Goal: Information Seeking & Learning: Learn about a topic

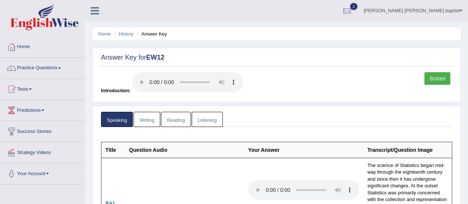
click at [181, 123] on link "Reading" at bounding box center [176, 119] width 30 height 15
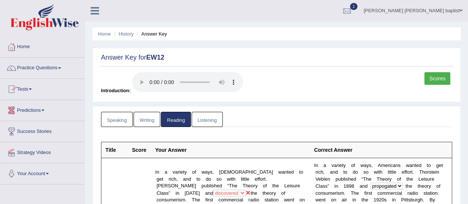
click at [60, 67] on link "Practice Questions" at bounding box center [42, 67] width 84 height 19
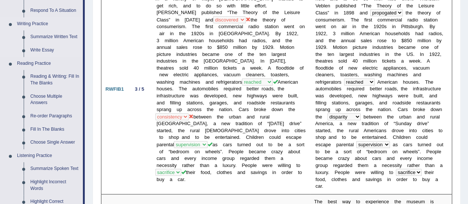
scroll to position [185, 0]
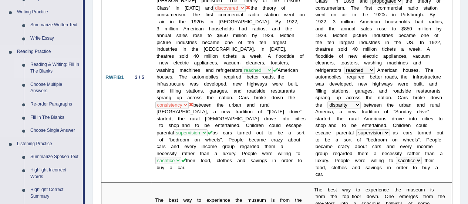
click at [55, 63] on link "Reading & Writing: Fill In The Blanks" at bounding box center [55, 68] width 56 height 20
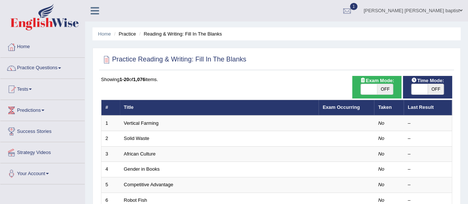
click at [438, 85] on span "OFF" at bounding box center [436, 89] width 16 height 10
checkbox input "true"
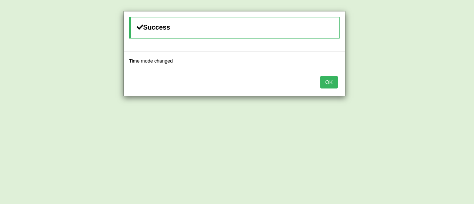
click at [326, 82] on button "OK" at bounding box center [328, 82] width 17 height 13
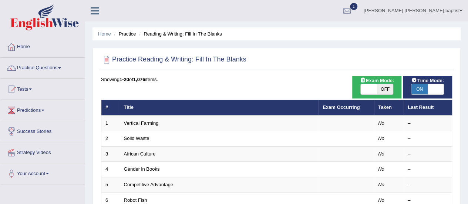
click at [387, 91] on span "OFF" at bounding box center [385, 89] width 16 height 10
checkbox input "true"
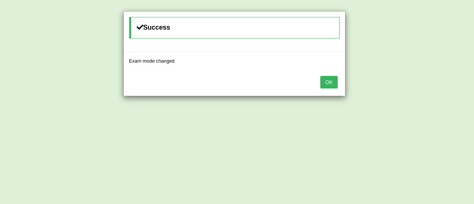
click at [333, 80] on button "OK" at bounding box center [328, 82] width 17 height 13
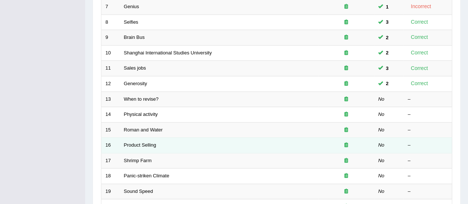
scroll to position [208, 0]
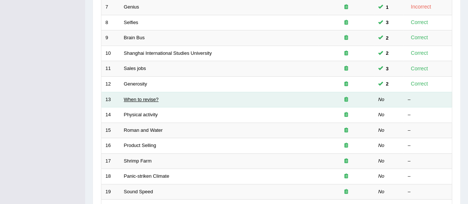
click at [145, 97] on link "When to revise?" at bounding box center [141, 100] width 35 height 6
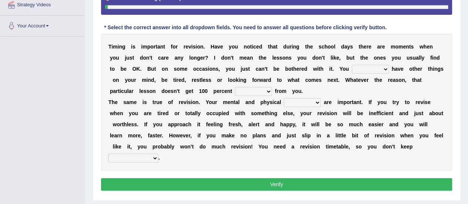
scroll to position [148, 0]
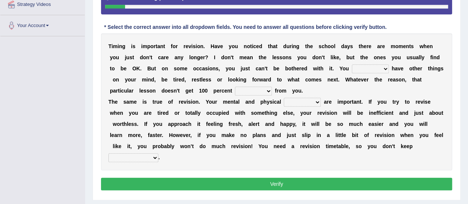
click at [383, 69] on select "may can will must" at bounding box center [370, 68] width 37 height 9
select select "may"
click at [352, 64] on select "may can will must" at bounding box center [370, 68] width 37 height 9
click at [265, 91] on select "effect afford effort affect" at bounding box center [253, 91] width 37 height 9
select select "effort"
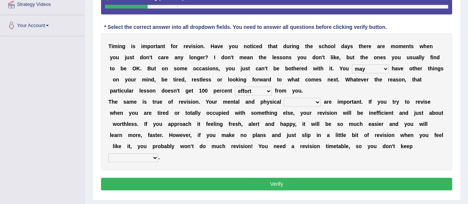
click at [235, 87] on select "effect afford effort affect" at bounding box center [253, 91] width 37 height 9
click at [318, 101] on select "altitude strength attitudes talent" at bounding box center [302, 102] width 37 height 9
select select "strength"
click at [284, 98] on select "altitude strength attitudes talent" at bounding box center [302, 102] width 37 height 9
click at [152, 156] on select "stopping it from putting it off giving it out getting it wrong" at bounding box center [133, 157] width 50 height 9
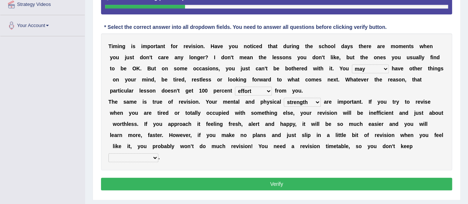
select select "giving it out"
click at [108, 153] on select "stopping it from putting it off giving it out getting it wrong" at bounding box center [133, 157] width 50 height 9
click at [152, 154] on select "stopping it from putting it off giving it out getting it wrong" at bounding box center [133, 157] width 50 height 9
click at [277, 182] on button "Verify" at bounding box center [276, 184] width 351 height 13
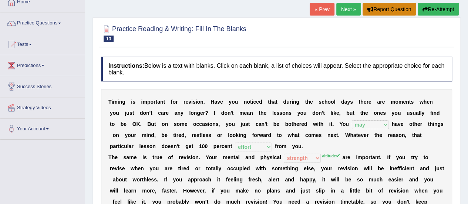
scroll to position [0, 0]
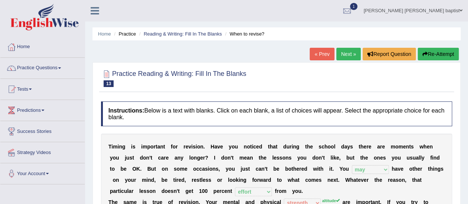
click at [440, 54] on button "Re-Attempt" at bounding box center [438, 54] width 41 height 13
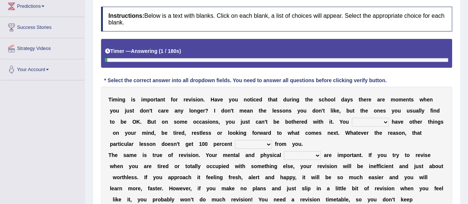
scroll to position [111, 0]
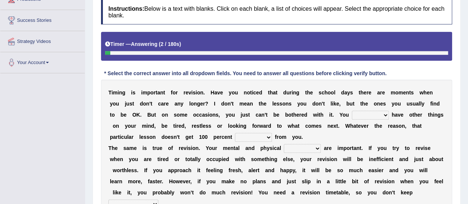
click at [385, 116] on select "may can will must" at bounding box center [370, 115] width 37 height 9
select select "can"
click at [352, 111] on select "may can will must" at bounding box center [370, 115] width 37 height 9
click at [267, 136] on select "effect afford effort affect" at bounding box center [253, 137] width 37 height 9
select select "effort"
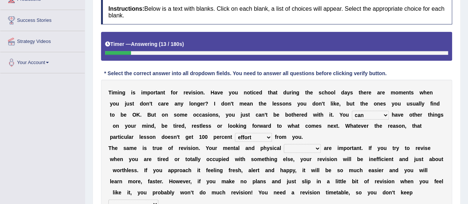
click at [235, 133] on select "effect afford effort affect" at bounding box center [253, 137] width 37 height 9
click at [317, 148] on select "altitude strength attitudes talent" at bounding box center [302, 148] width 37 height 9
select select "altitude"
click at [284, 144] on select "altitude strength attitudes talent" at bounding box center [302, 148] width 37 height 9
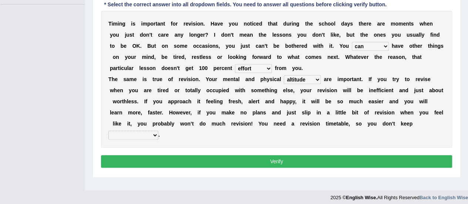
scroll to position [184, 0]
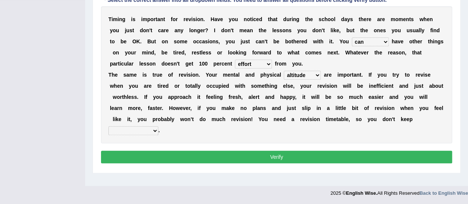
click at [152, 131] on select "stopping it from putting it off giving it out getting it wrong" at bounding box center [133, 130] width 50 height 9
select select "putting it off"
click at [108, 126] on select "stopping it from putting it off giving it out getting it wrong" at bounding box center [133, 130] width 50 height 9
click at [278, 154] on button "Verify" at bounding box center [276, 157] width 351 height 13
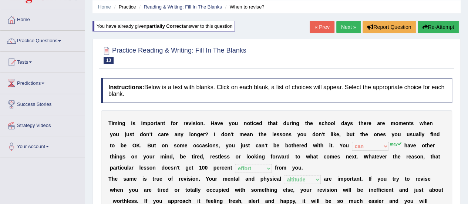
scroll to position [0, 0]
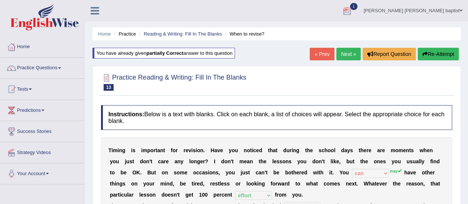
click at [353, 13] on div at bounding box center [347, 11] width 11 height 11
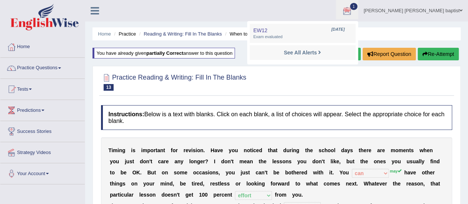
click at [303, 80] on div at bounding box center [276, 81] width 351 height 23
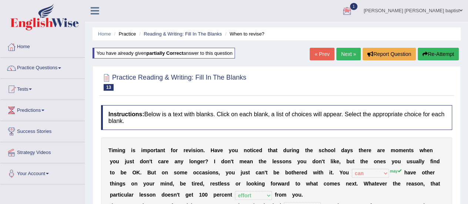
click at [349, 55] on link "Next »" at bounding box center [349, 54] width 24 height 13
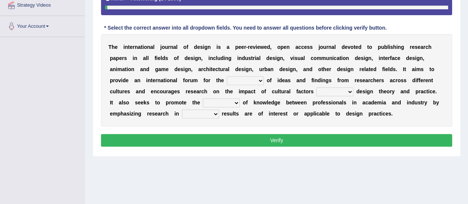
scroll to position [148, 0]
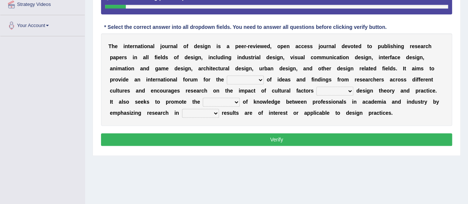
click at [259, 77] on select "infliction change exchange occurence" at bounding box center [245, 80] width 37 height 9
select select "exchange"
click at [227, 76] on select "infliction change exchange occurence" at bounding box center [245, 80] width 37 height 9
click at [351, 89] on select "on without inside at" at bounding box center [335, 91] width 37 height 9
select select "without"
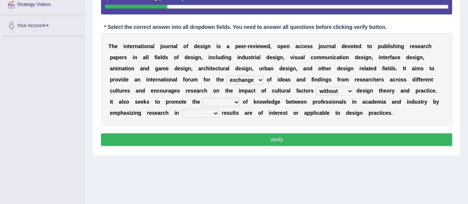
click at [317, 87] on select "on without inside at" at bounding box center [335, 91] width 37 height 9
click at [237, 99] on select "overlap transplant transfer estimation" at bounding box center [221, 102] width 37 height 9
select select "transfer"
click at [203, 98] on select "overlap transplant transfer estimation" at bounding box center [221, 102] width 37 height 9
click at [210, 112] on select "the which that what" at bounding box center [200, 113] width 37 height 9
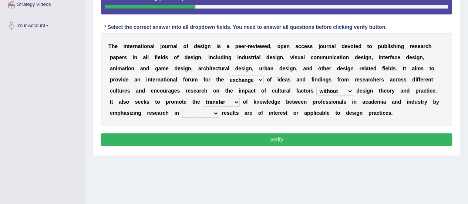
select select "what"
click at [182, 109] on select "the which that what" at bounding box center [200, 113] width 37 height 9
click at [245, 137] on button "Verify" at bounding box center [276, 139] width 351 height 13
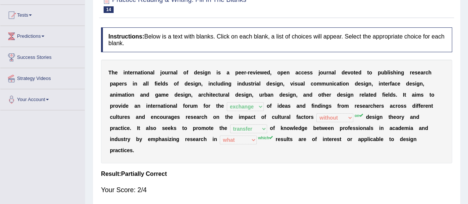
scroll to position [0, 0]
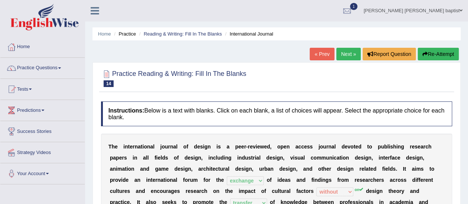
click at [432, 56] on button "Re-Attempt" at bounding box center [438, 54] width 41 height 13
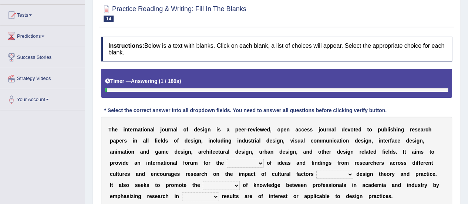
scroll to position [148, 0]
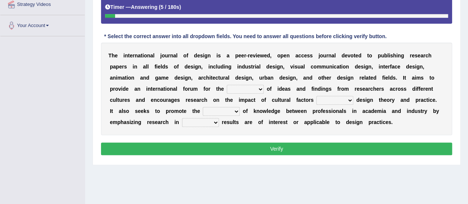
click at [259, 86] on select "infliction change exchange occurence" at bounding box center [245, 89] width 37 height 9
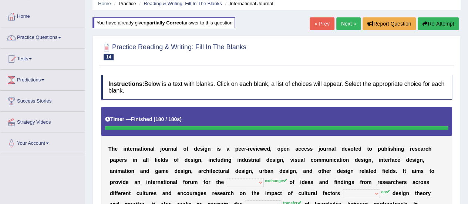
scroll to position [0, 0]
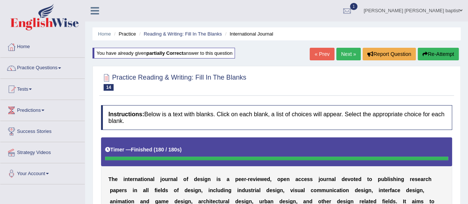
click at [438, 56] on button "Re-Attempt" at bounding box center [438, 54] width 41 height 13
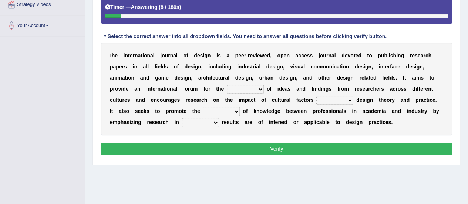
click at [261, 91] on select "infliction change exchange occurence" at bounding box center [245, 89] width 37 height 9
select select "exchange"
click at [227, 85] on select "infliction change exchange occurence" at bounding box center [245, 89] width 37 height 9
click at [350, 100] on select "on without inside at" at bounding box center [335, 100] width 37 height 9
select select "without"
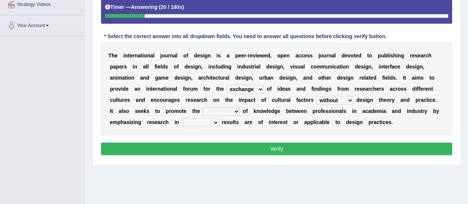
click at [317, 96] on select "on without inside at" at bounding box center [335, 100] width 37 height 9
click at [235, 110] on select "overlap transplant transfer estimation" at bounding box center [221, 111] width 37 height 9
select select "transfer"
click at [203, 107] on select "overlap transplant transfer estimation" at bounding box center [221, 111] width 37 height 9
click at [214, 123] on select "the which that what" at bounding box center [200, 122] width 37 height 9
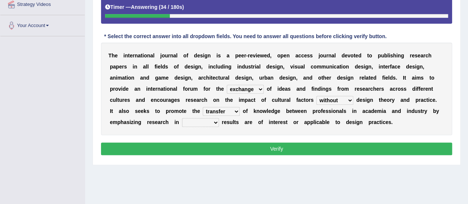
select select "which"
click at [182, 118] on select "the which that what" at bounding box center [200, 122] width 37 height 9
click at [252, 147] on button "Verify" at bounding box center [276, 149] width 351 height 13
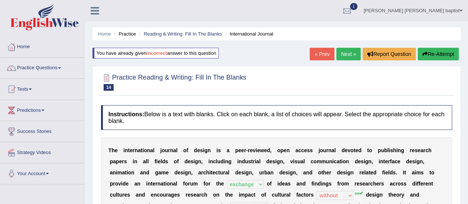
click at [440, 54] on button "Re-Attempt" at bounding box center [438, 54] width 41 height 13
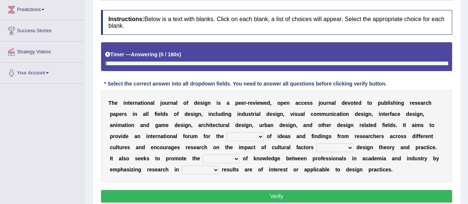
scroll to position [111, 0]
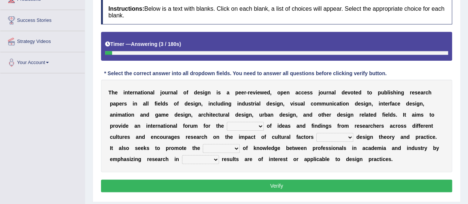
click at [259, 125] on select "infliction change exchange occurence" at bounding box center [245, 126] width 37 height 9
select select "exchange"
click at [227, 122] on select "infliction change exchange occurence" at bounding box center [245, 126] width 37 height 9
click at [347, 135] on select "on without inside at" at bounding box center [335, 137] width 37 height 9
select select "on"
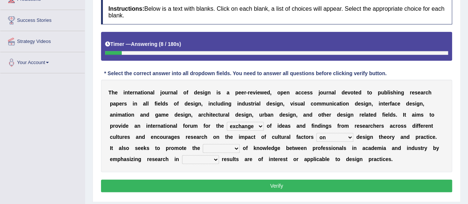
click at [317, 133] on select "on without inside at" at bounding box center [335, 137] width 37 height 9
click at [236, 148] on select "overlap transplant transfer estimation" at bounding box center [221, 148] width 37 height 9
select select "transfer"
click at [203, 144] on select "overlap transplant transfer estimation" at bounding box center [221, 148] width 37 height 9
click at [213, 158] on select "the which that what" at bounding box center [200, 159] width 37 height 9
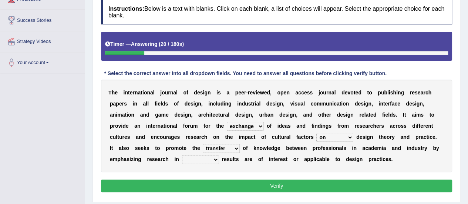
select select "which"
click at [182, 155] on select "the which that what" at bounding box center [200, 159] width 37 height 9
click at [265, 187] on button "Verify" at bounding box center [276, 186] width 351 height 13
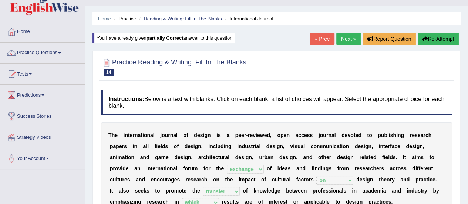
scroll to position [0, 0]
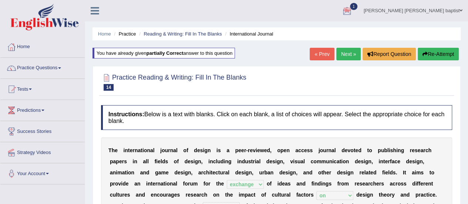
click at [350, 55] on link "Next »" at bounding box center [349, 54] width 24 height 13
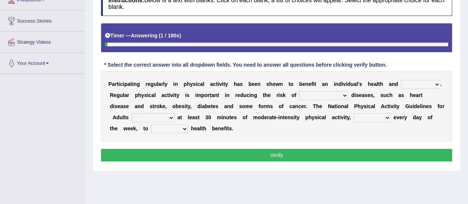
scroll to position [111, 0]
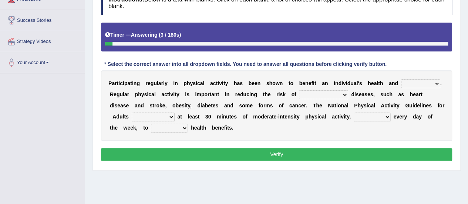
click at [434, 84] on select "values immortality expectation wellbeing" at bounding box center [420, 83] width 39 height 9
select select "wellbeing"
click at [401, 79] on select "values immortality expectation wellbeing" at bounding box center [420, 83] width 39 height 9
click at [344, 94] on select "chronic contraindicated untouched detectable" at bounding box center [323, 94] width 49 height 9
select select "chronic"
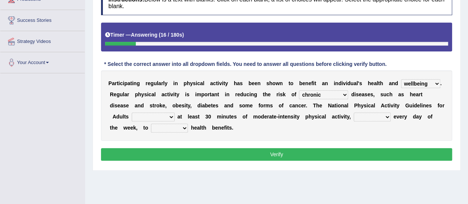
click at [299, 90] on select "chronic contraindicated untouched detectable" at bounding box center [323, 94] width 49 height 9
click at [169, 115] on select "excludes recommends denotes defies" at bounding box center [153, 117] width 43 height 9
select select "recommends"
click at [132, 113] on select "excludes recommends denotes defies" at bounding box center [153, 117] width 43 height 9
click at [385, 117] on select "relatively absolutely preferably namely" at bounding box center [372, 117] width 37 height 9
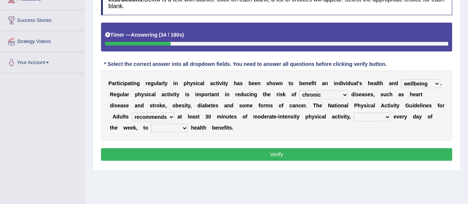
select select "relatively"
click at [354, 113] on select "relatively absolutely preferably namely" at bounding box center [372, 117] width 37 height 9
click at [184, 126] on select "charge obtain weigh estimate" at bounding box center [169, 128] width 37 height 9
select select "obtain"
click at [151, 124] on select "charge obtain weigh estimate" at bounding box center [169, 128] width 37 height 9
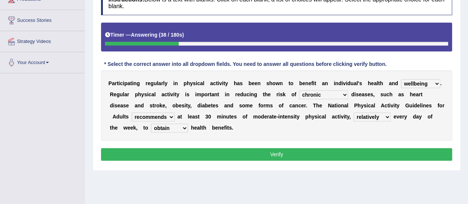
click at [264, 156] on button "Verify" at bounding box center [276, 154] width 351 height 13
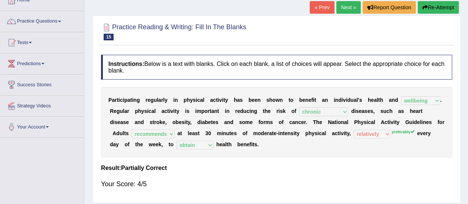
scroll to position [0, 0]
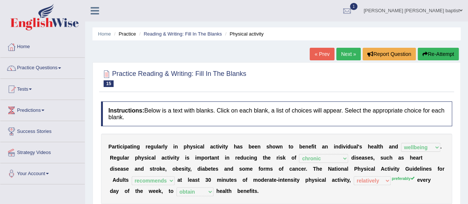
click at [433, 54] on button "Re-Attempt" at bounding box center [438, 54] width 41 height 13
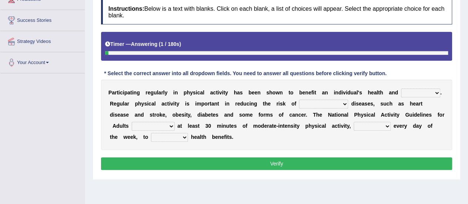
click at [436, 93] on select "values immortality expectation wellbeing" at bounding box center [420, 92] width 39 height 9
select select "wellbeing"
click at [401, 88] on select "values immortality expectation wellbeing" at bounding box center [420, 92] width 39 height 9
click at [344, 105] on select "chronic contraindicated untouched detectable" at bounding box center [323, 104] width 49 height 9
select select "chronic"
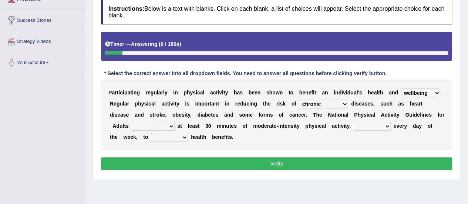
click at [299, 100] on select "chronic contraindicated untouched detectable" at bounding box center [323, 104] width 49 height 9
click at [384, 124] on select "relatively absolutely preferably namely" at bounding box center [372, 126] width 37 height 9
select select "relatively"
click at [354, 122] on select "relatively absolutely preferably namely" at bounding box center [372, 126] width 37 height 9
click at [164, 123] on select "excludes recommends denotes defies" at bounding box center [153, 126] width 43 height 9
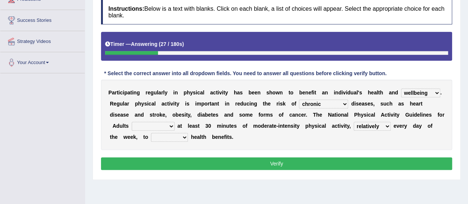
select select "recommends"
click at [132, 122] on select "excludes recommends denotes defies" at bounding box center [153, 126] width 43 height 9
click at [184, 136] on select "charge obtain weigh estimate" at bounding box center [169, 137] width 37 height 9
select select "obtain"
click at [151, 133] on select "charge obtain weigh estimate" at bounding box center [169, 137] width 37 height 9
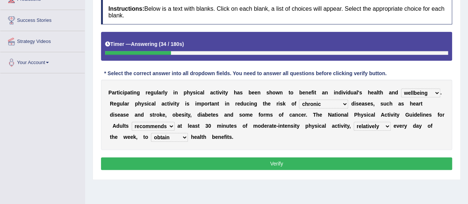
click at [214, 163] on button "Verify" at bounding box center [276, 163] width 351 height 13
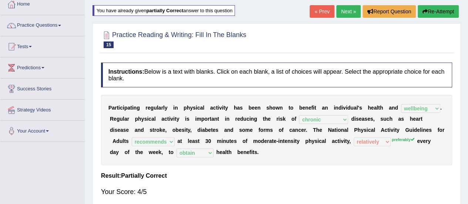
scroll to position [37, 0]
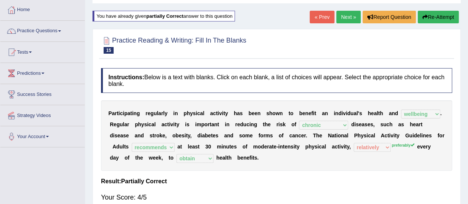
click at [437, 15] on button "Re-Attempt" at bounding box center [438, 17] width 41 height 13
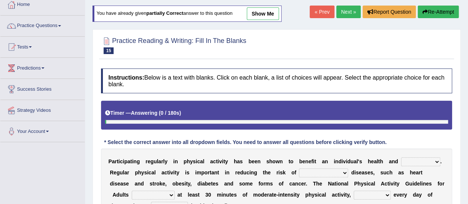
scroll to position [74, 0]
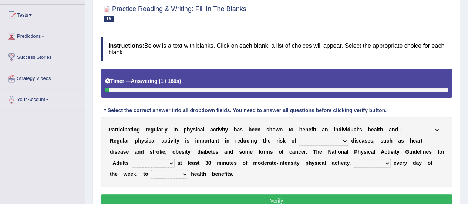
click at [435, 128] on select "values immortality expectation wellbeing" at bounding box center [420, 130] width 39 height 9
select select "wellbeing"
click at [401, 126] on select "values immortality expectation wellbeing" at bounding box center [420, 130] width 39 height 9
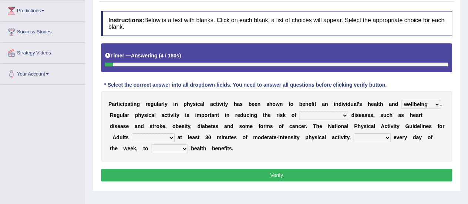
scroll to position [111, 0]
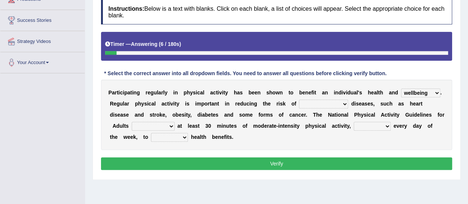
click at [343, 103] on select "chronic contraindicated untouched detectable" at bounding box center [323, 104] width 49 height 9
select select "chronic"
click at [299, 100] on select "chronic contraindicated untouched detectable" at bounding box center [323, 104] width 49 height 9
click at [166, 126] on select "excludes recommends denotes defies" at bounding box center [153, 126] width 43 height 9
select select "recommends"
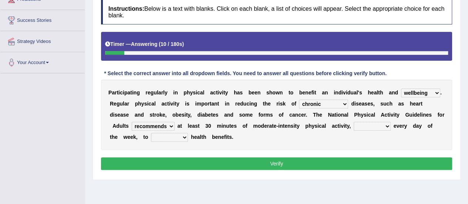
click at [132, 122] on select "excludes recommends denotes defies" at bounding box center [153, 126] width 43 height 9
click at [388, 126] on select "relatively absolutely preferably namely" at bounding box center [372, 126] width 37 height 9
select select "preferably"
click at [354, 122] on select "relatively absolutely preferably namely" at bounding box center [372, 126] width 37 height 9
click at [187, 133] on select "charge obtain weigh estimate" at bounding box center [169, 137] width 37 height 9
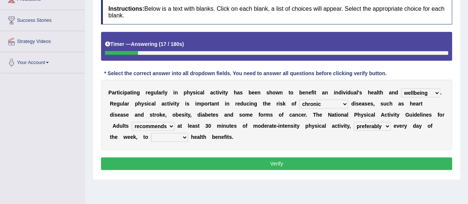
select select "obtain"
click at [151, 133] on select "charge obtain weigh estimate" at bounding box center [169, 137] width 37 height 9
click at [259, 161] on button "Verify" at bounding box center [276, 163] width 351 height 13
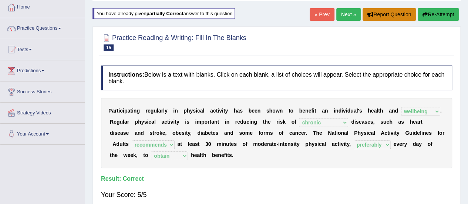
scroll to position [0, 0]
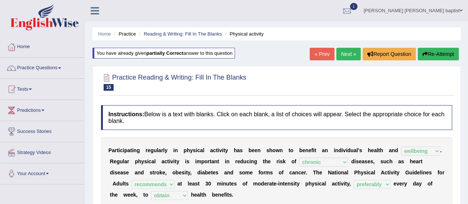
click at [347, 57] on link "Next »" at bounding box center [349, 54] width 24 height 13
